Goal: Find specific page/section: Find specific page/section

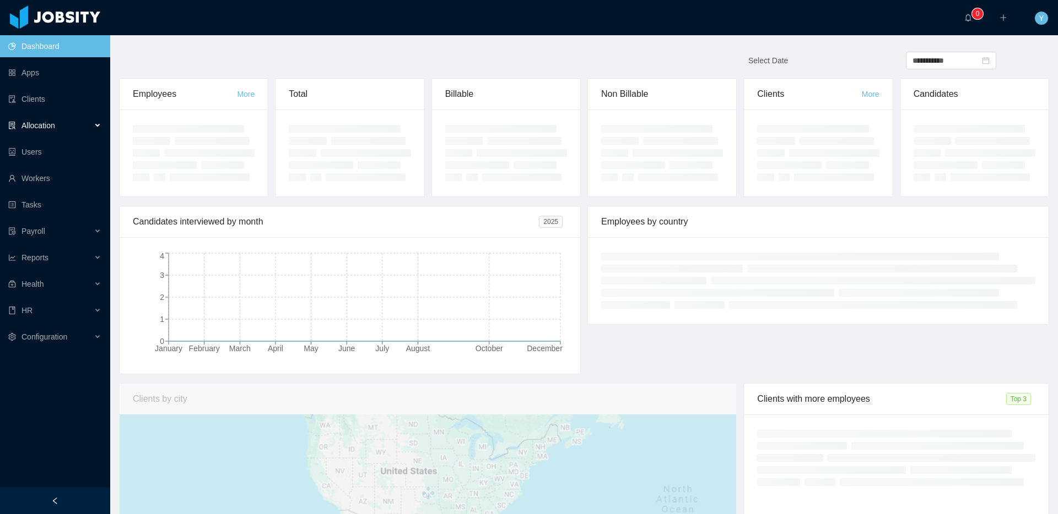
click at [81, 116] on div "Allocation" at bounding box center [55, 126] width 110 height 22
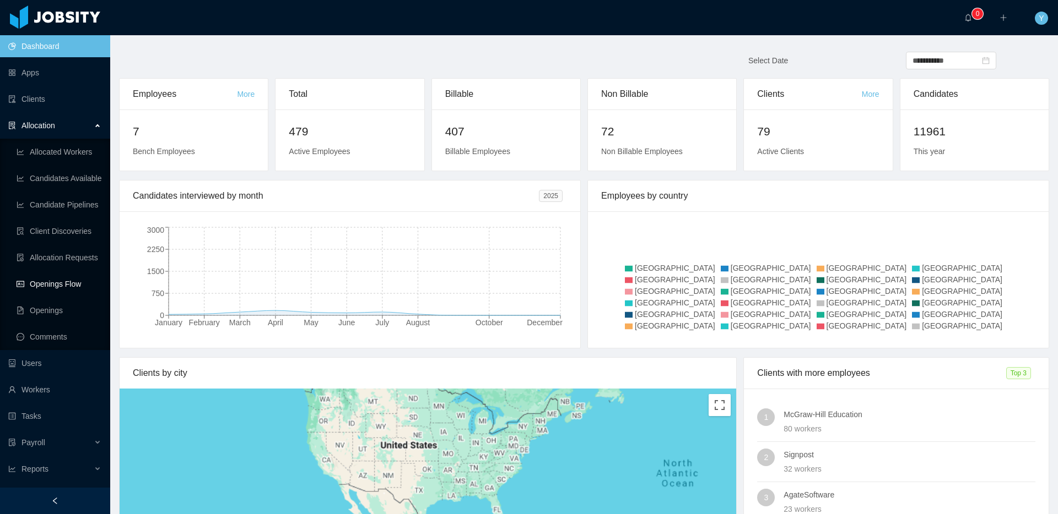
click at [48, 284] on link "Openings Flow" at bounding box center [59, 284] width 85 height 22
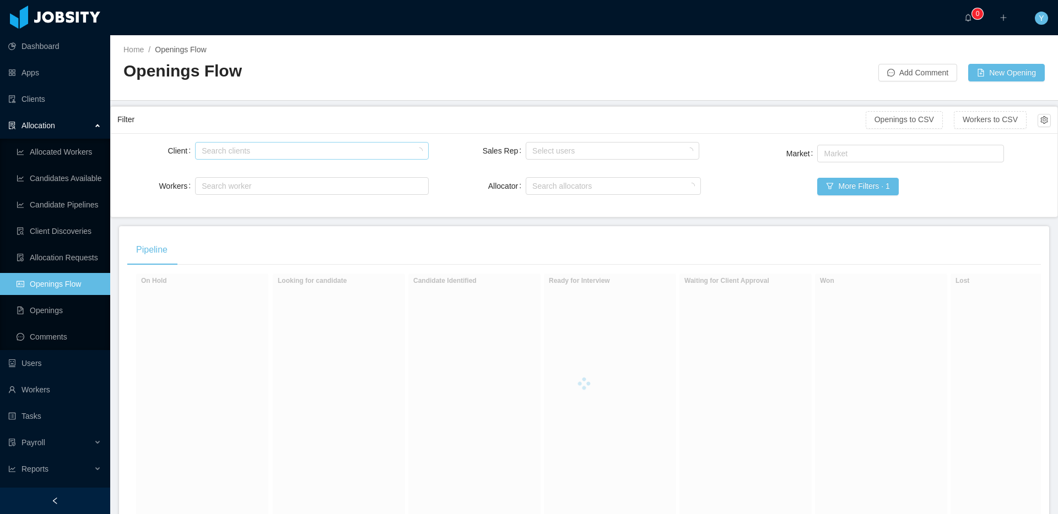
click at [294, 154] on div "Search clients" at bounding box center [309, 150] width 215 height 11
type input "******"
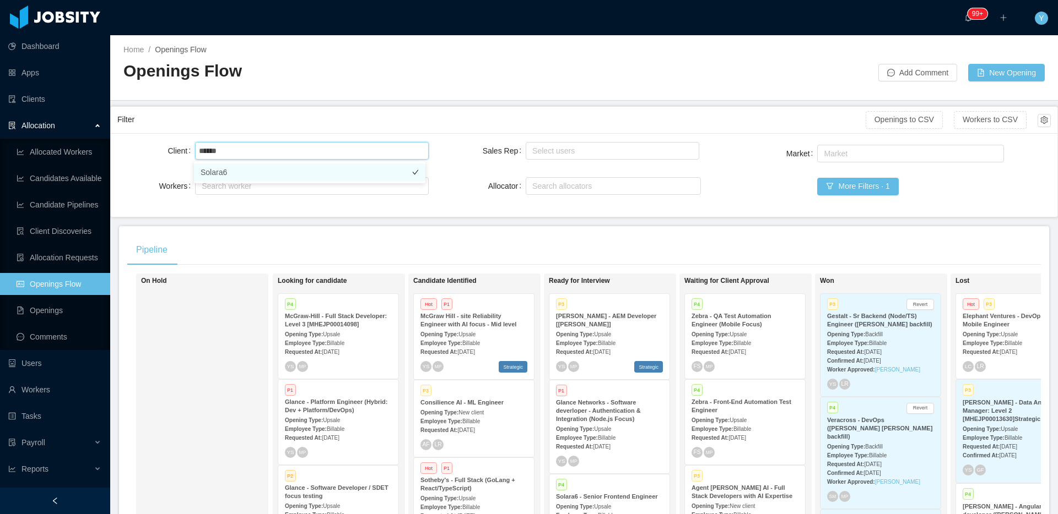
click at [299, 171] on li "Solara6" at bounding box center [309, 173] width 231 height 18
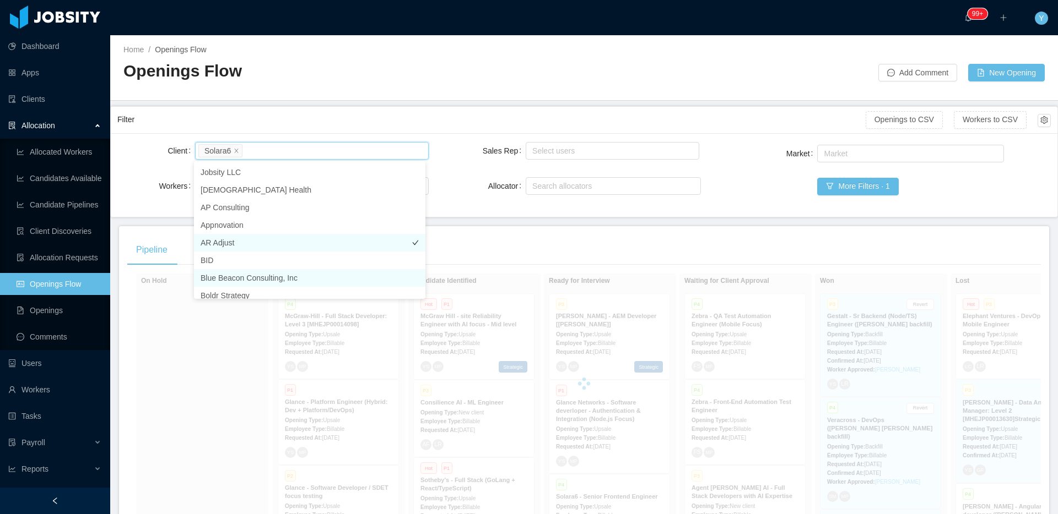
click at [308, 241] on li "AR Adjust" at bounding box center [309, 243] width 231 height 18
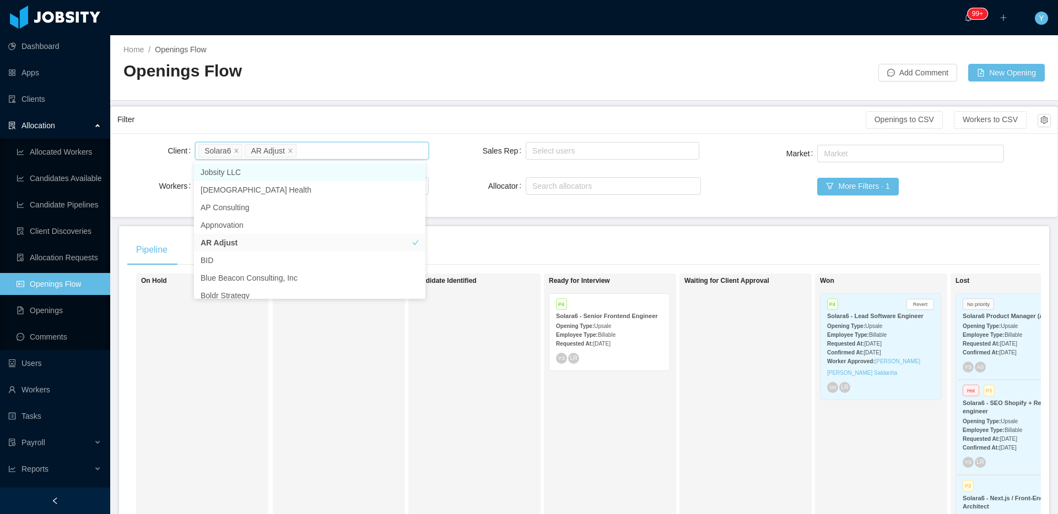
click at [286, 145] on li "AR Adjust" at bounding box center [270, 150] width 51 height 13
click at [285, 146] on li "AR Adjust" at bounding box center [270, 150] width 51 height 13
click at [288, 148] on icon "icon: close" at bounding box center [291, 151] width 6 height 6
click at [350, 107] on div "Filter Openings to CSV Workers to CSV" at bounding box center [583, 120] width 933 height 26
